Goal: Transaction & Acquisition: Purchase product/service

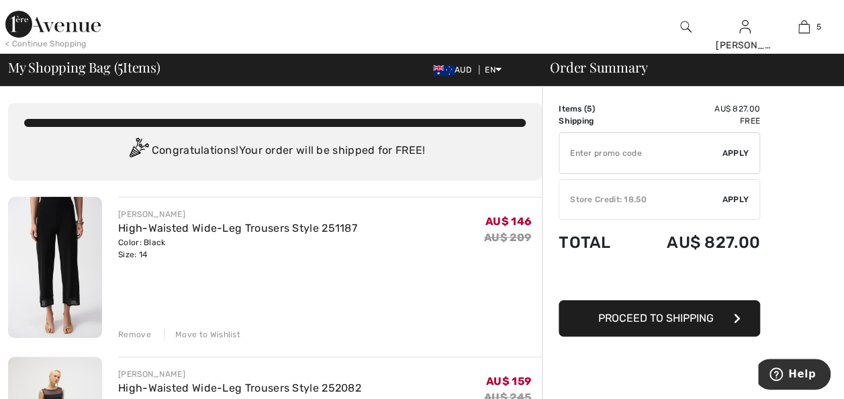
click at [569, 152] on input "TEXT" at bounding box center [640, 153] width 163 height 40
type input "EXTRA25"
click at [731, 153] on span "Apply" at bounding box center [736, 153] width 27 height 12
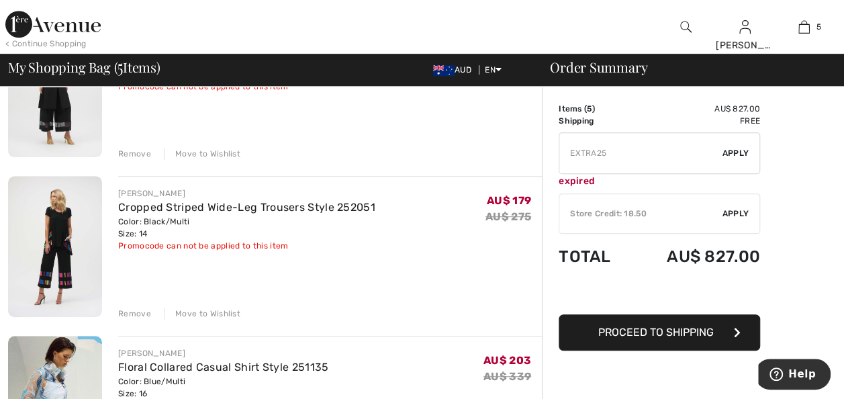
scroll to position [349, 0]
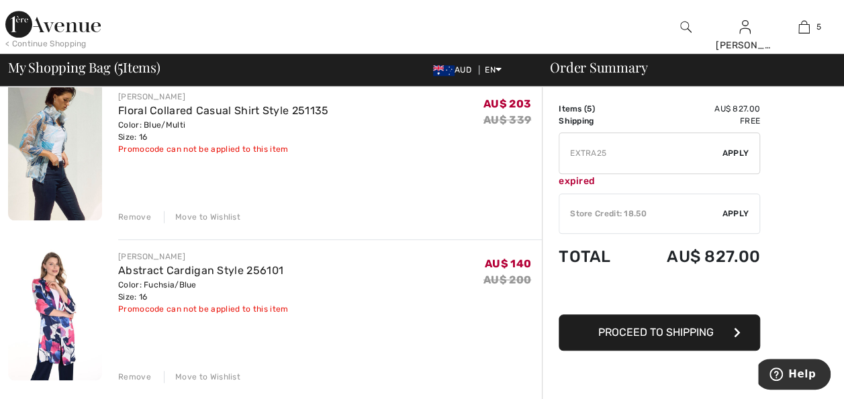
scroll to position [608, 0]
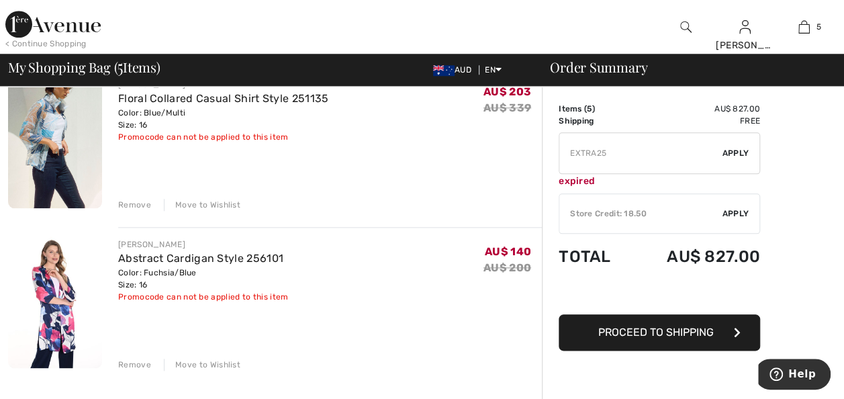
click at [128, 364] on div "Remove" at bounding box center [134, 365] width 33 height 12
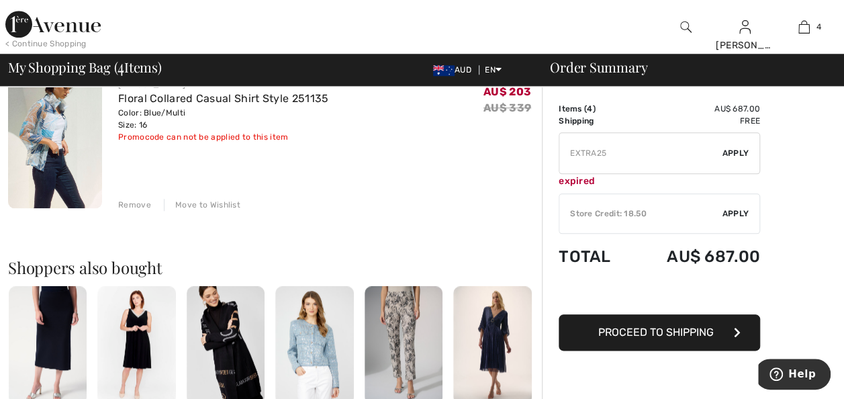
click at [221, 342] on img at bounding box center [226, 345] width 78 height 118
click at [221, 342] on div at bounding box center [422, 199] width 844 height 399
click at [228, 364] on img at bounding box center [226, 345] width 78 height 118
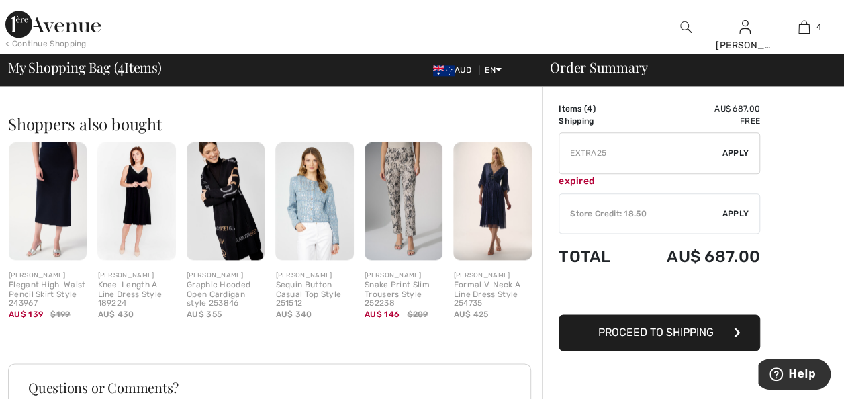
scroll to position [770, 0]
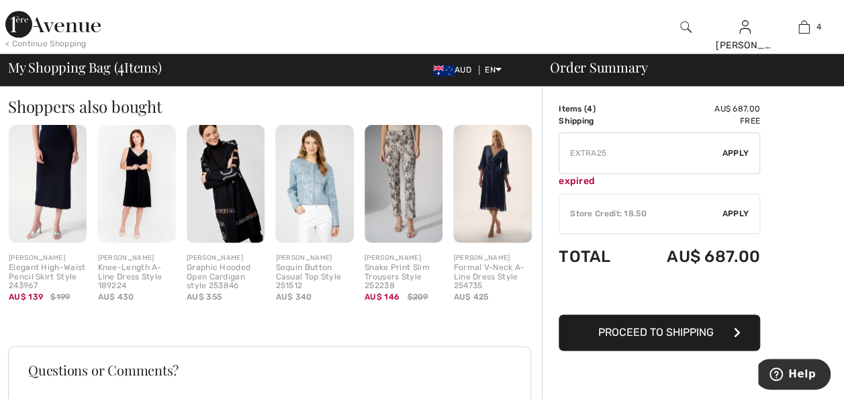
click at [232, 266] on div "Graphic Hooded Open Cardigan style 253846" at bounding box center [226, 277] width 78 height 28
